Goal: Find contact information: Find contact information

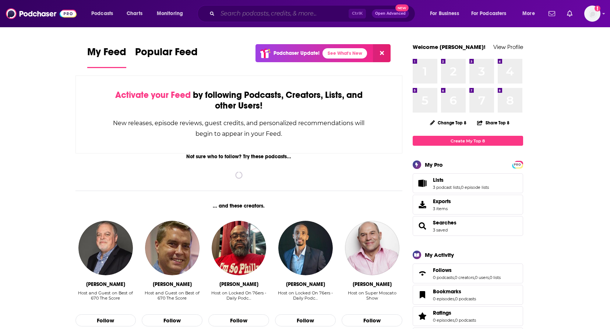
click at [252, 15] on input "Search podcasts, credits, & more..." at bounding box center [282, 14] width 131 height 12
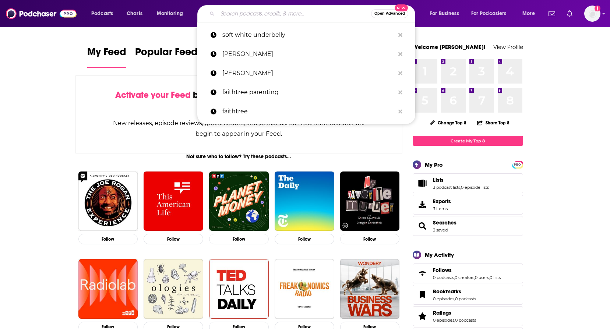
type input "s"
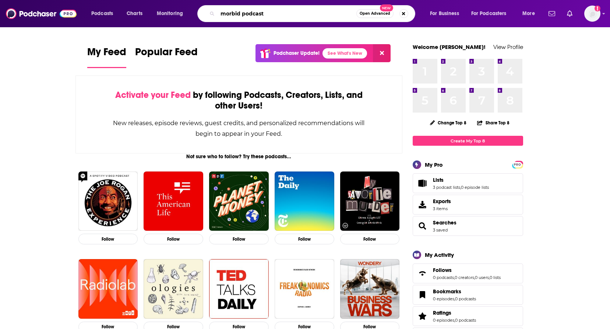
type input "morbid podcast"
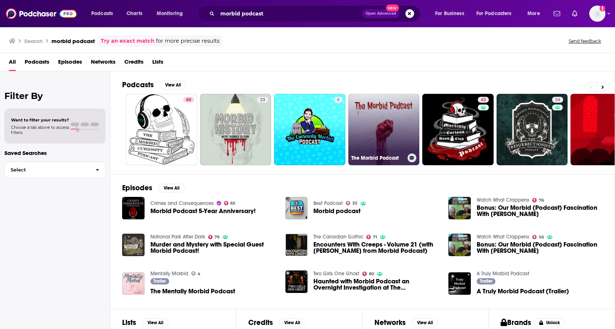
click at [379, 124] on link "The Morbid Podcast" at bounding box center [383, 129] width 71 height 71
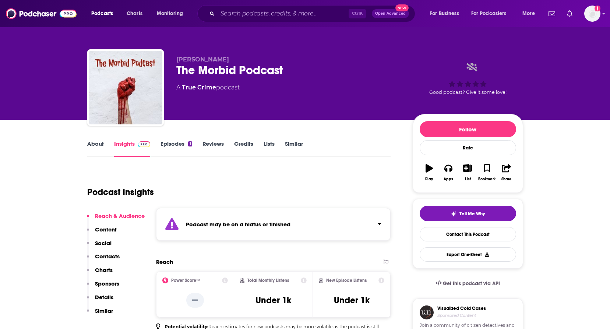
click at [95, 146] on link "About" at bounding box center [95, 148] width 17 height 17
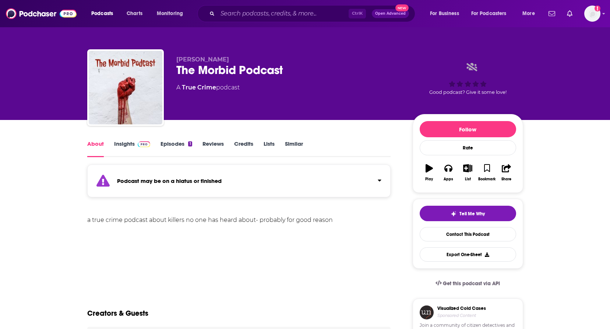
scroll to position [37, 0]
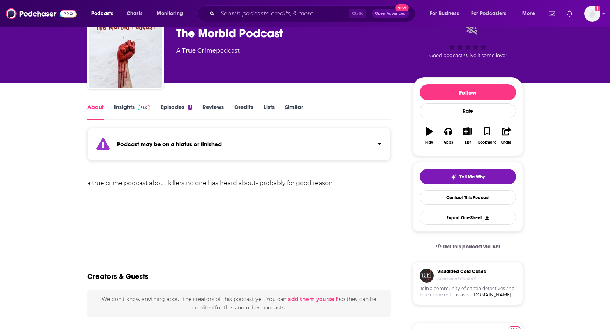
click at [136, 109] on span at bounding box center [143, 106] width 16 height 7
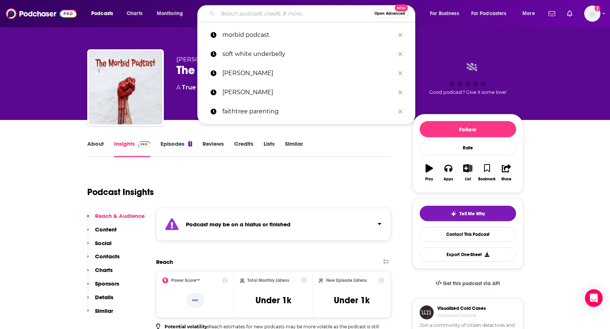
click at [236, 15] on input "Search podcasts, credits, & more..." at bounding box center [293, 14] width 153 height 12
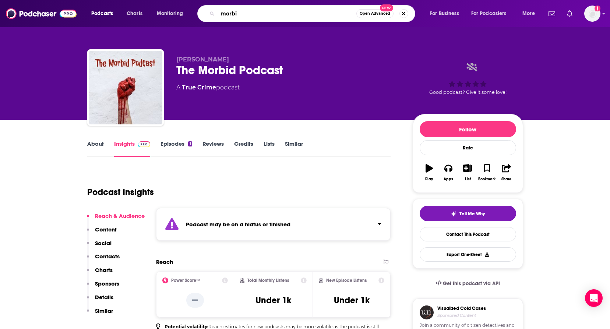
type input "morbid"
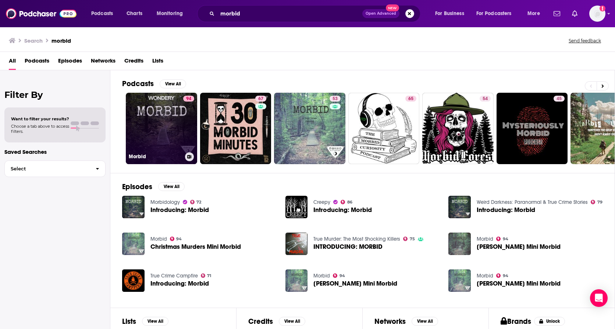
click at [168, 113] on link "94 Morbid" at bounding box center [161, 128] width 71 height 71
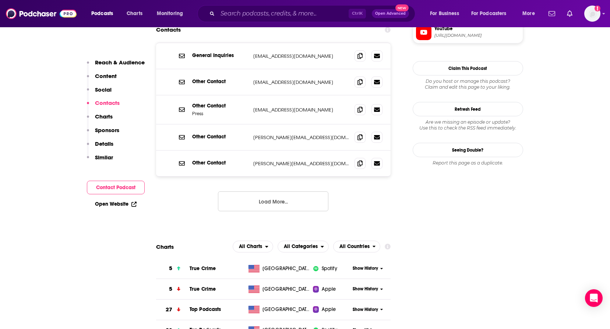
scroll to position [699, 0]
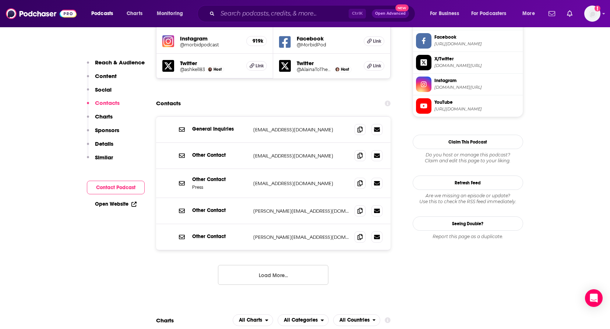
click at [290, 265] on button "Load More..." at bounding box center [273, 275] width 110 height 20
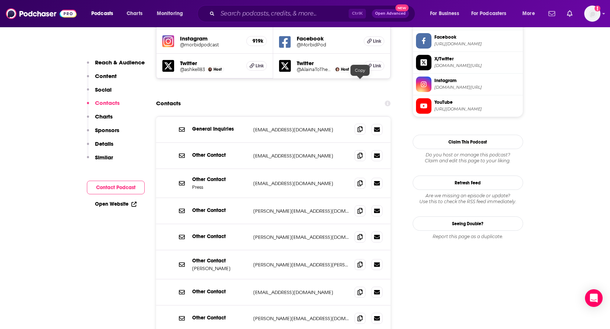
click at [362, 126] on icon at bounding box center [359, 129] width 5 height 6
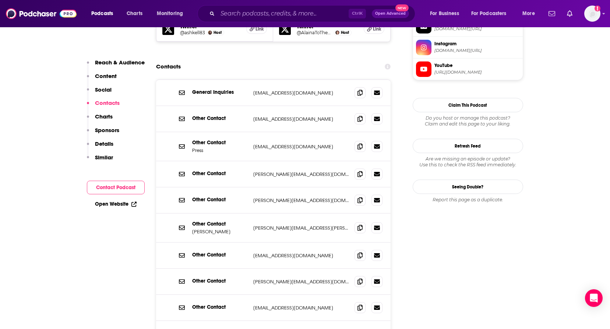
scroll to position [772, 0]
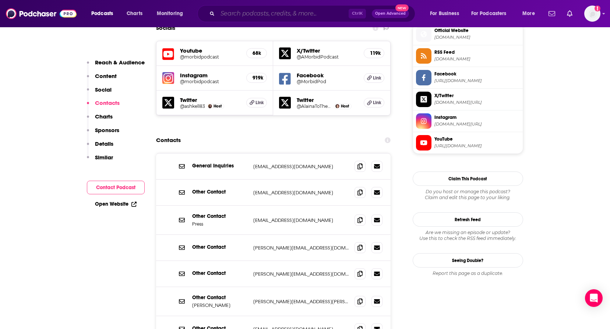
click at [250, 15] on input "Search podcasts, credits, & more..." at bounding box center [282, 14] width 131 height 12
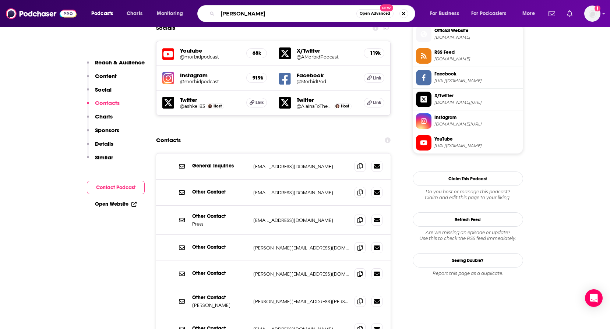
type input "[PERSON_NAME]"
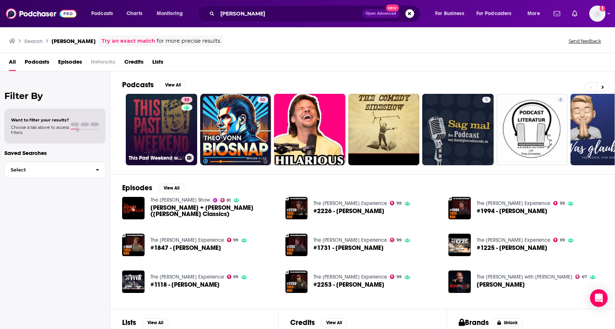
click at [155, 110] on link "88 This Past Weekend w/ Theo Von" at bounding box center [161, 129] width 71 height 71
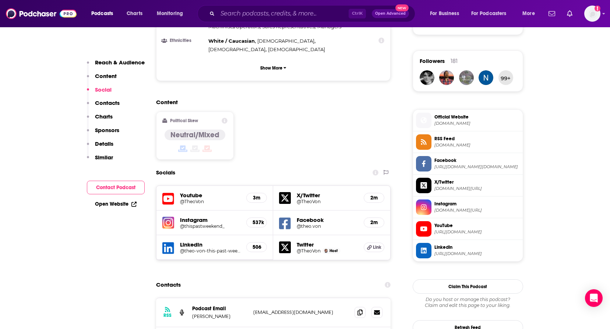
scroll to position [662, 0]
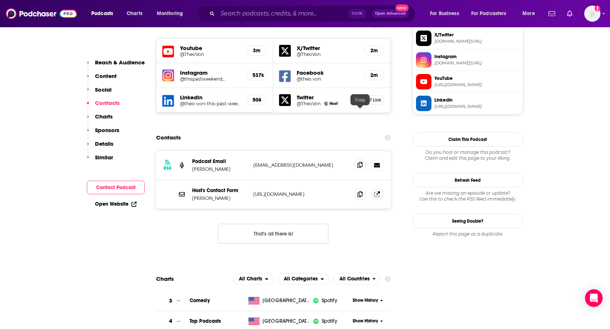
click at [358, 162] on icon at bounding box center [359, 165] width 5 height 6
click at [357, 159] on span at bounding box center [359, 164] width 11 height 11
click at [374, 191] on icon at bounding box center [377, 194] width 6 height 6
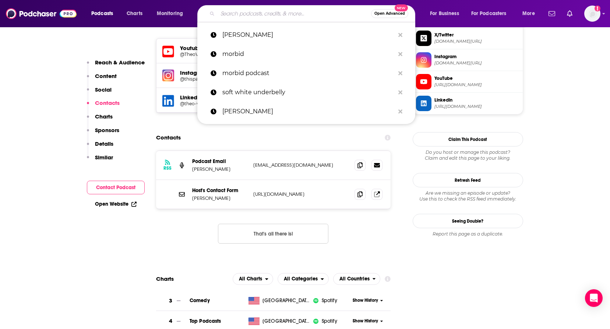
click at [259, 15] on input "Search podcasts, credits, & more..." at bounding box center [293, 14] width 153 height 12
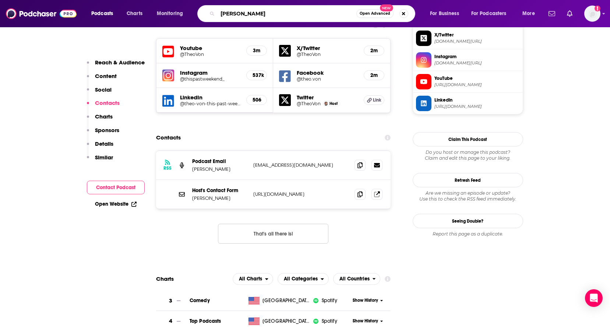
type input "[PERSON_NAME]"
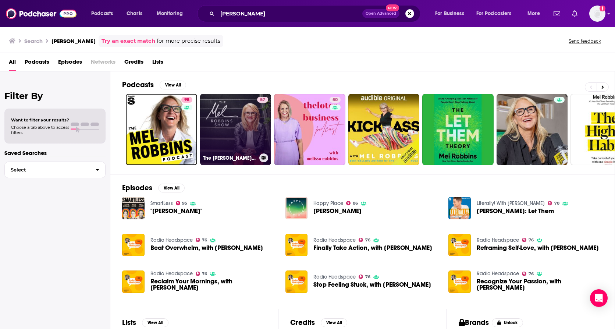
click at [240, 121] on link "57 The Mel Robbins Show" at bounding box center [235, 129] width 71 height 71
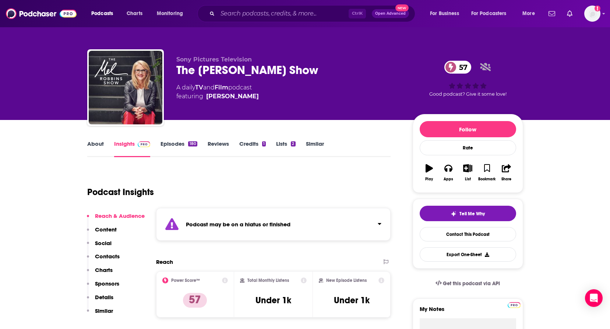
click at [91, 146] on link "About" at bounding box center [95, 148] width 17 height 17
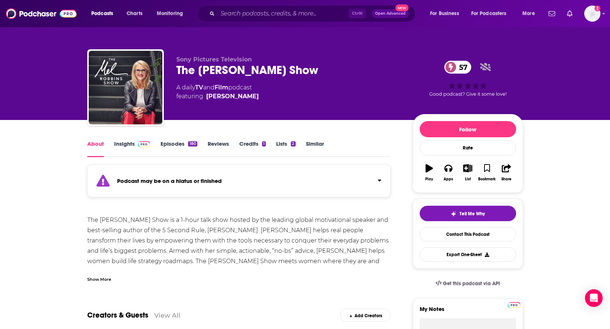
scroll to position [37, 0]
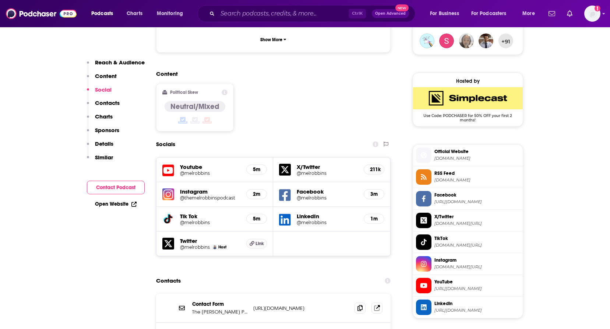
scroll to position [699, 0]
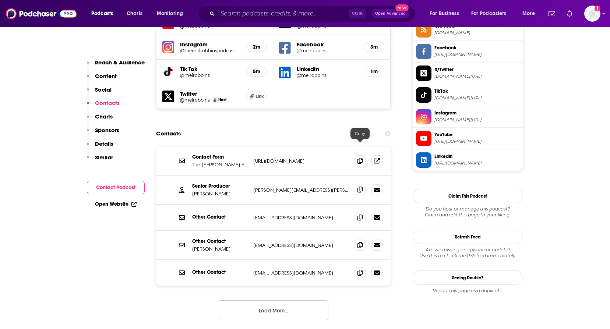
click at [358, 186] on icon at bounding box center [359, 189] width 5 height 6
click at [350, 175] on div "Senior Producer [PERSON_NAME] [PERSON_NAME][EMAIL_ADDRESS][PERSON_NAME][DOMAIN_…" at bounding box center [273, 189] width 235 height 29
click at [360, 184] on span at bounding box center [359, 189] width 11 height 11
click at [289, 300] on button "Load More..." at bounding box center [273, 310] width 110 height 20
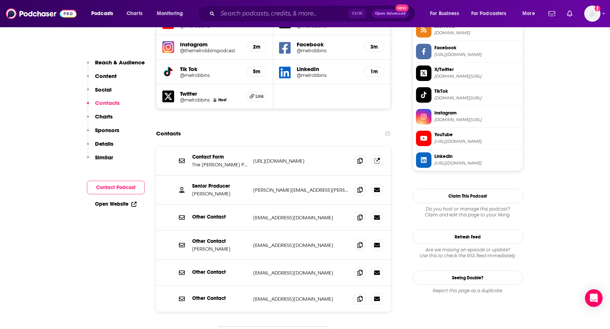
scroll to position [736, 0]
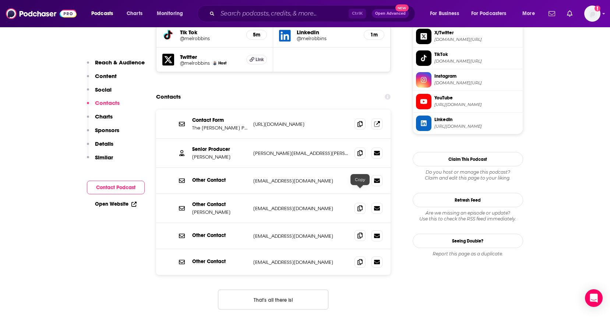
click at [360, 232] on icon at bounding box center [359, 235] width 5 height 6
drag, startPoint x: 356, startPoint y: 193, endPoint x: 337, endPoint y: 197, distance: 19.9
click at [356, 230] on span at bounding box center [359, 235] width 11 height 11
click at [253, 12] on input "Search podcasts, credits, & more..." at bounding box center [282, 14] width 131 height 12
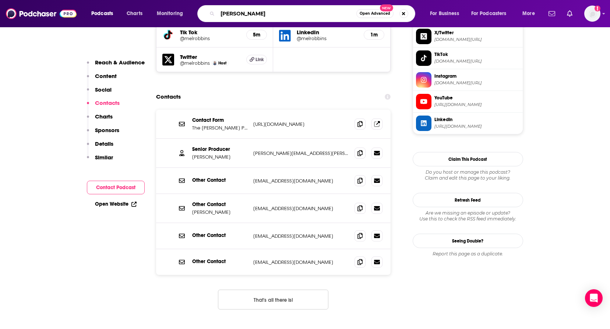
type input "[PERSON_NAME]"
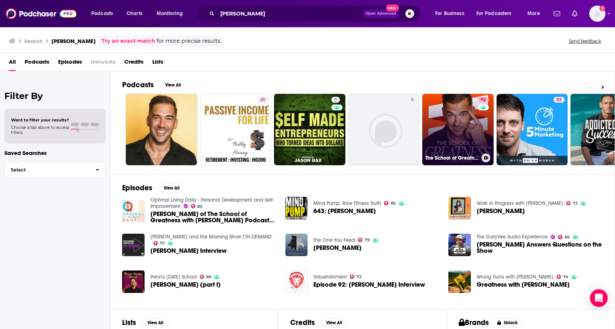
click at [459, 132] on link "92 The School of Greatness" at bounding box center [457, 129] width 71 height 71
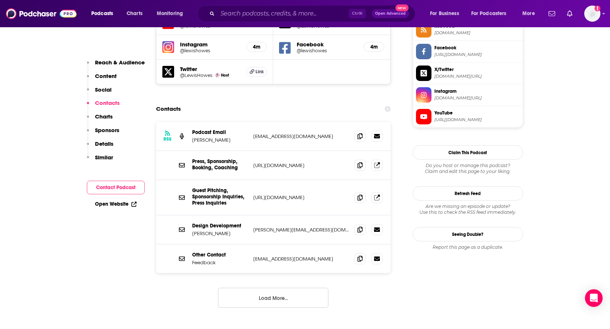
scroll to position [662, 0]
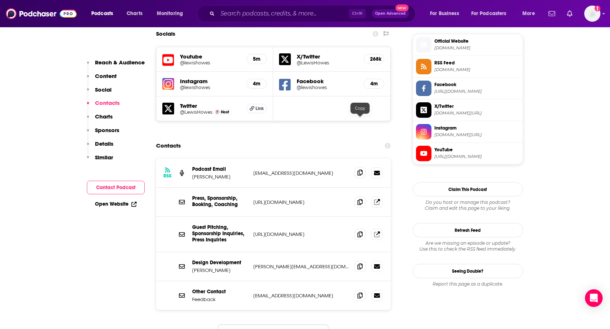
click at [357, 167] on span at bounding box center [359, 172] width 11 height 11
click at [361, 170] on icon at bounding box center [359, 173] width 5 height 6
click at [271, 324] on button "Load More..." at bounding box center [273, 334] width 110 height 20
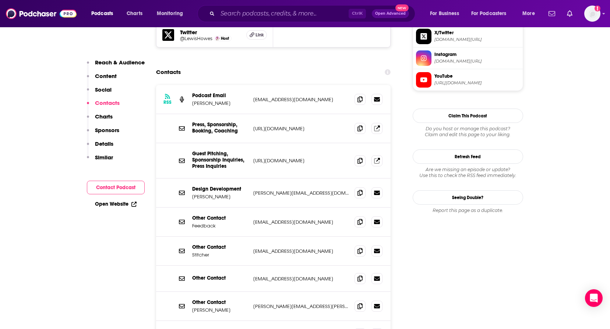
scroll to position [699, 0]
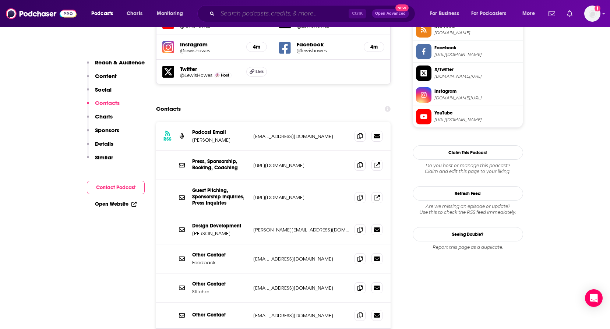
click at [260, 14] on input "Search podcasts, credits, & more..." at bounding box center [282, 14] width 131 height 12
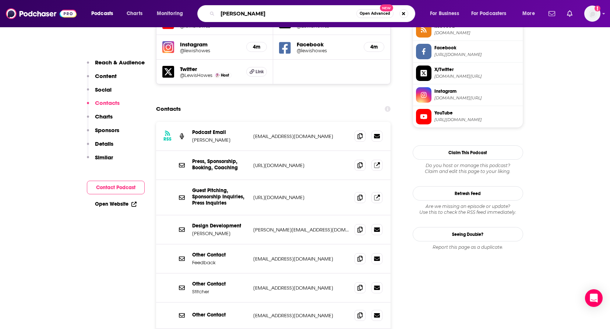
type input "[PERSON_NAME]"
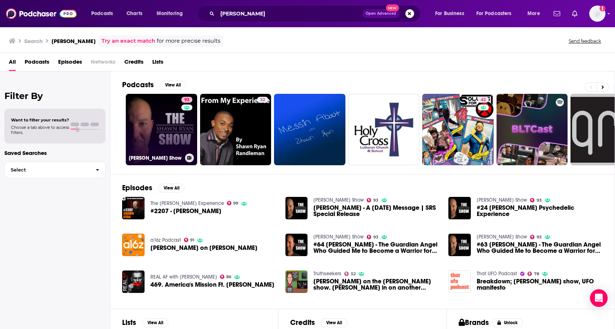
click at [154, 125] on link "93 [PERSON_NAME] Show" at bounding box center [161, 129] width 71 height 71
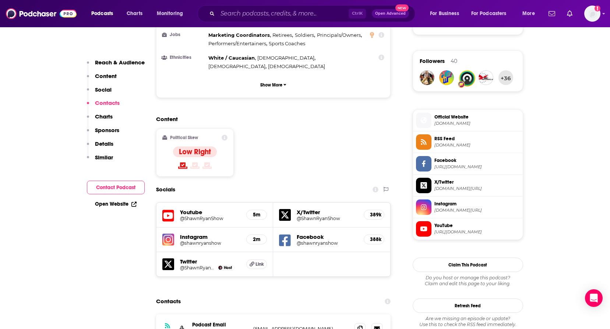
scroll to position [662, 0]
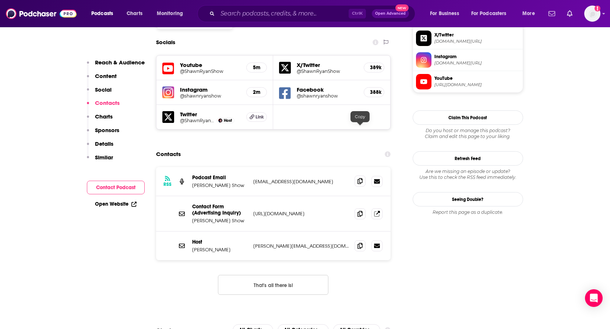
click at [359, 178] on icon at bounding box center [359, 181] width 5 height 6
click at [262, 275] on button "That's all there is!" at bounding box center [273, 285] width 110 height 20
click at [359, 242] on icon at bounding box center [359, 245] width 5 height 6
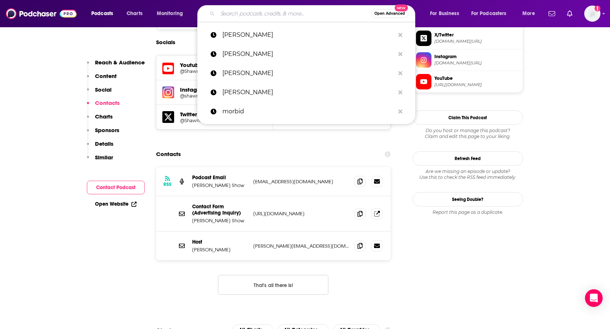
click at [251, 14] on input "Search podcasts, credits, & more..." at bounding box center [293, 14] width 153 height 12
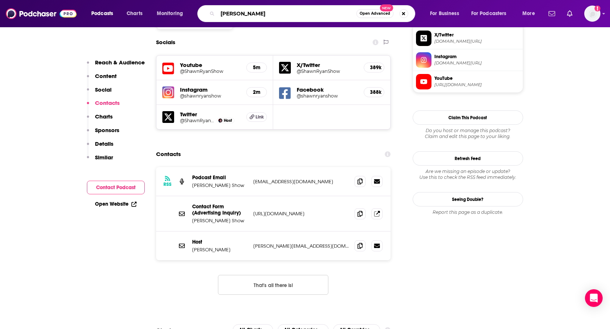
type input "[PERSON_NAME]"
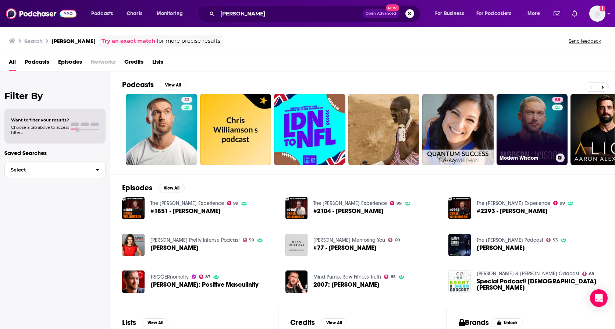
click at [514, 128] on link "85 Modern Wisdom" at bounding box center [532, 129] width 71 height 71
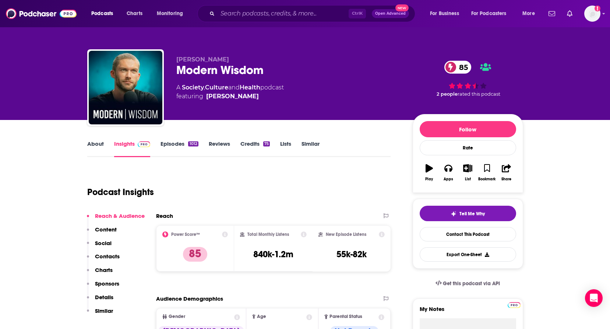
click at [93, 144] on link "About" at bounding box center [95, 148] width 17 height 17
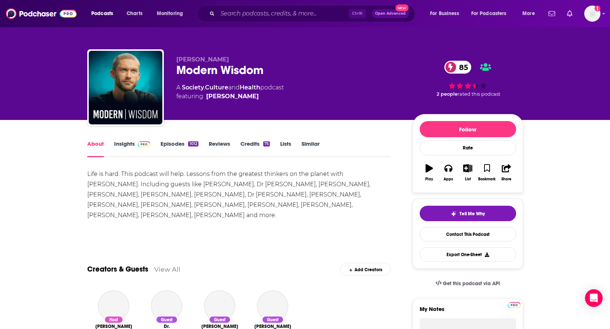
click at [132, 144] on link "Insights" at bounding box center [132, 148] width 36 height 17
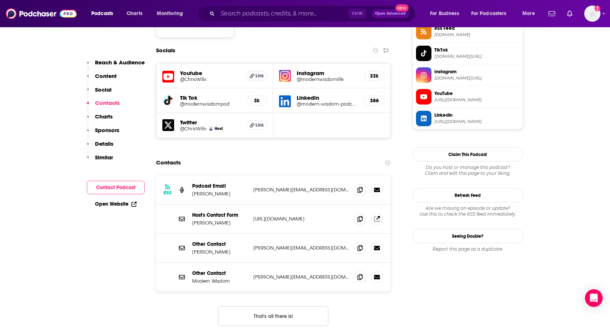
scroll to position [662, 0]
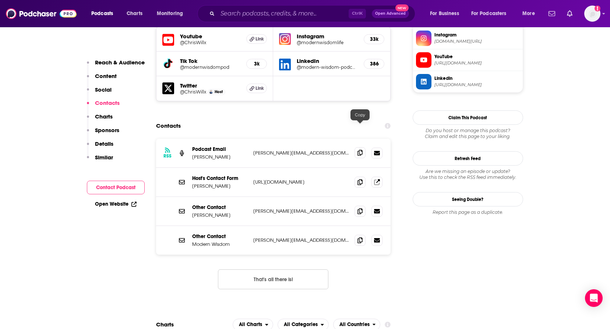
click at [364, 147] on span at bounding box center [359, 152] width 11 height 11
click at [307, 269] on button "That's all there is!" at bounding box center [273, 279] width 110 height 20
click at [360, 237] on icon at bounding box center [359, 240] width 5 height 6
click at [362, 208] on icon at bounding box center [359, 211] width 5 height 6
click at [240, 9] on input "Search podcasts, credits, & more..." at bounding box center [282, 14] width 131 height 12
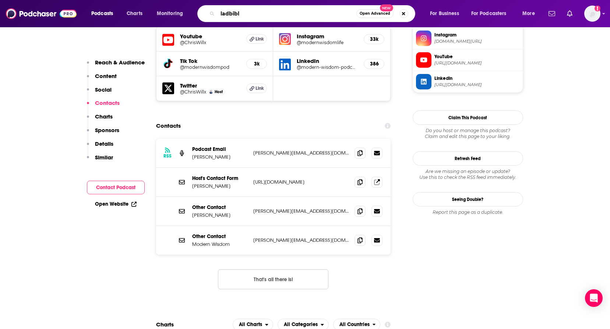
type input "ladbible"
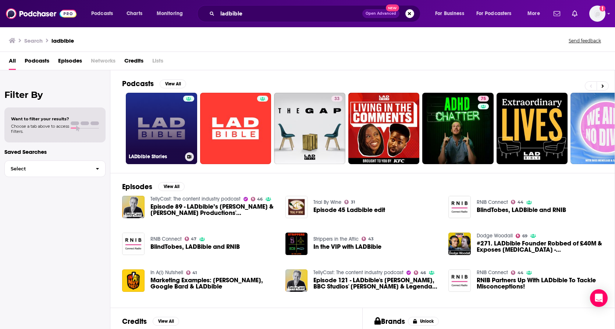
click at [141, 128] on link "LADbible Stories" at bounding box center [161, 128] width 71 height 71
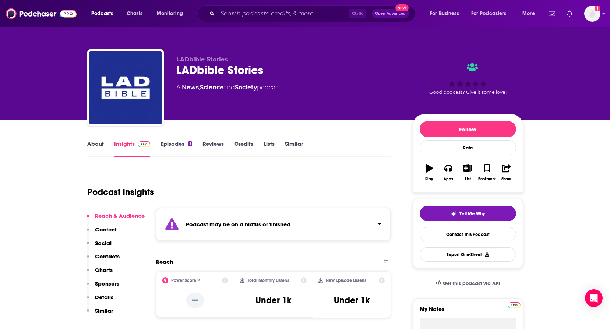
click at [237, 197] on div "Podcast Insights" at bounding box center [236, 188] width 298 height 38
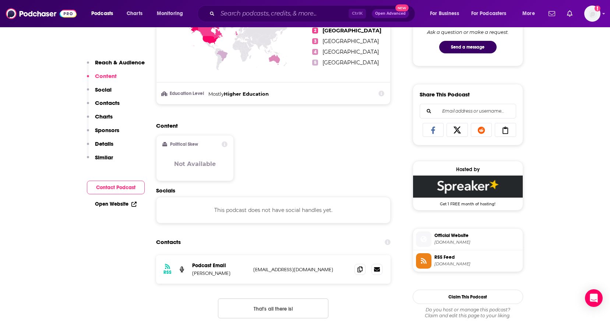
scroll to position [441, 0]
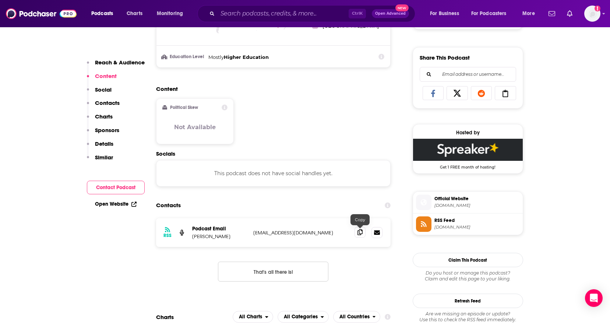
click at [362, 231] on icon at bounding box center [359, 232] width 5 height 6
click at [297, 10] on input "Search podcasts, credits, & more..." at bounding box center [282, 14] width 131 height 12
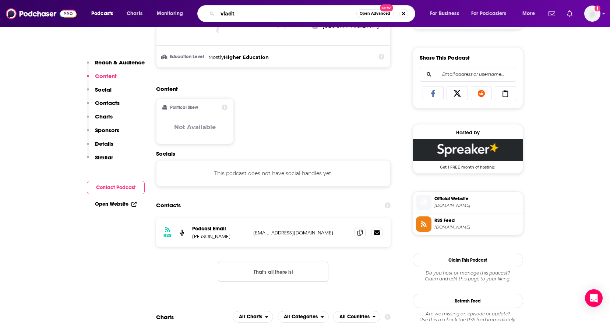
type input "vladtv"
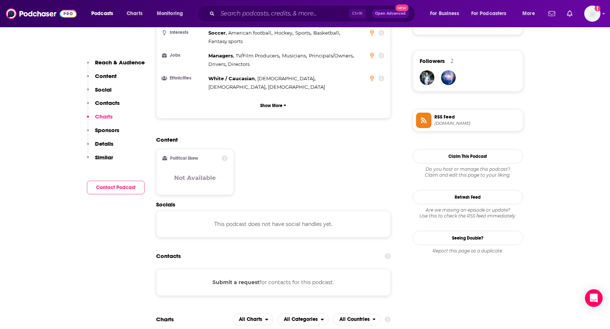
scroll to position [662, 0]
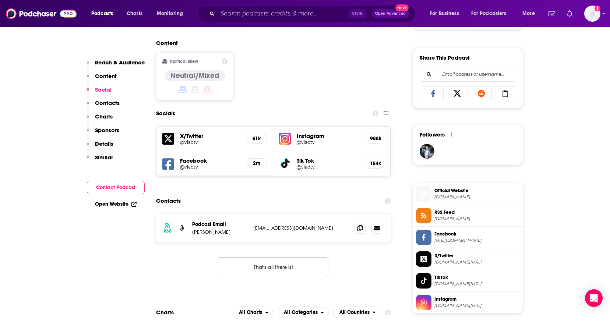
scroll to position [552, 0]
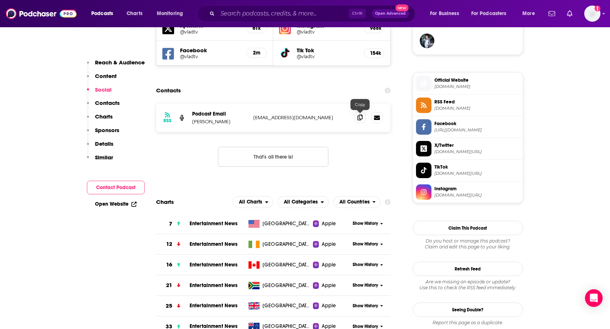
click at [358, 117] on icon at bounding box center [359, 117] width 5 height 6
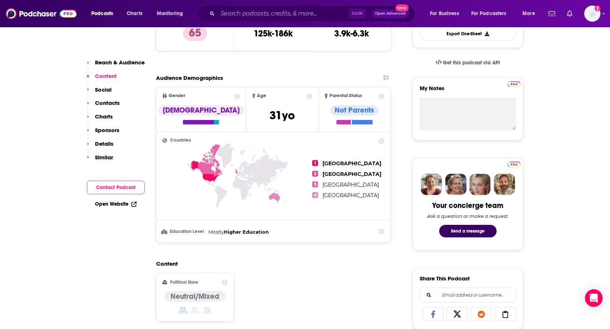
scroll to position [37, 0]
